Goal: Navigation & Orientation: Find specific page/section

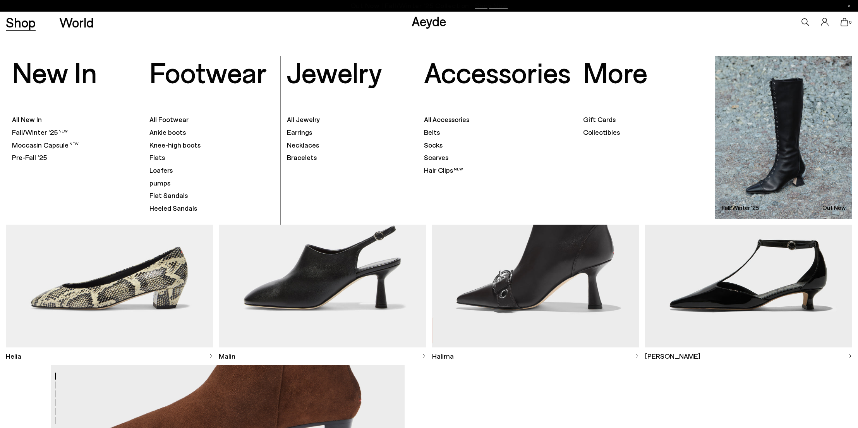
click at [162, 114] on ul ". All Footwear Ankle boots Knee-high boots" at bounding box center [211, 157] width 125 height 134
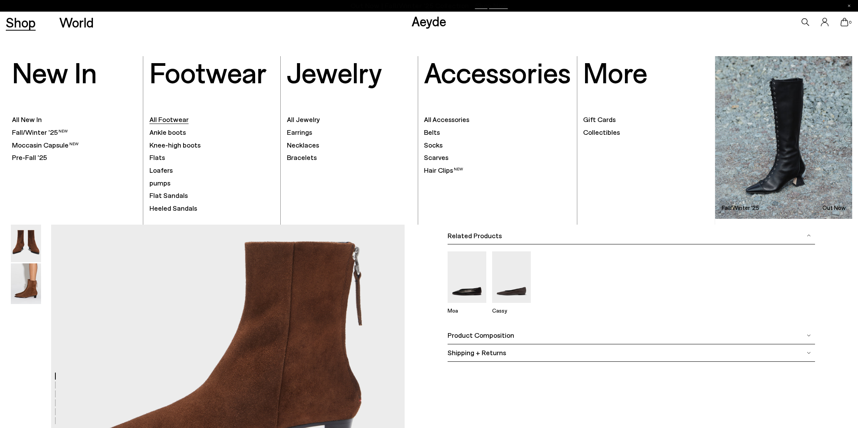
click at [168, 122] on font "All Footwear" at bounding box center [168, 119] width 39 height 9
